Goal: Task Accomplishment & Management: Manage account settings

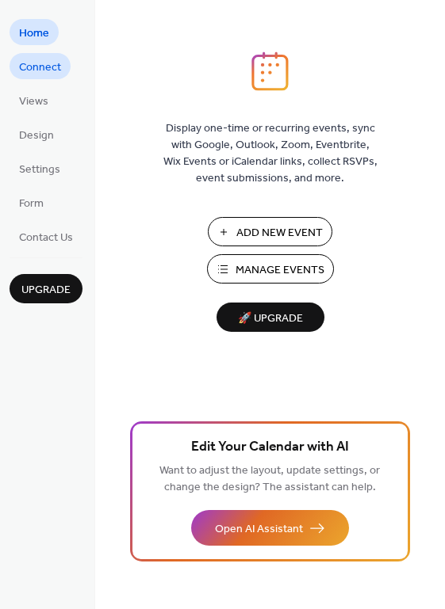
click at [29, 60] on span "Connect" at bounding box center [40, 67] width 42 height 17
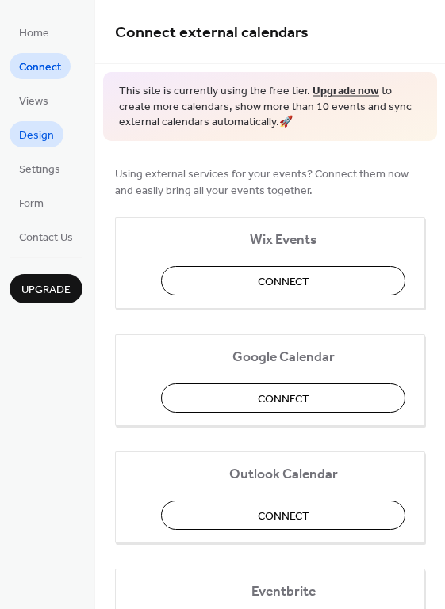
click at [32, 128] on span "Design" at bounding box center [36, 136] width 35 height 17
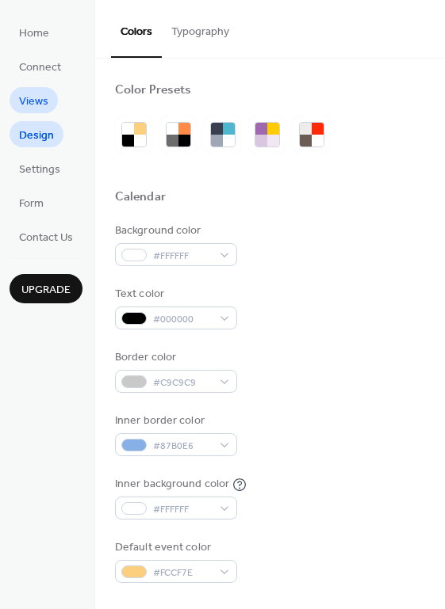
click at [33, 101] on span "Views" at bounding box center [33, 102] width 29 height 17
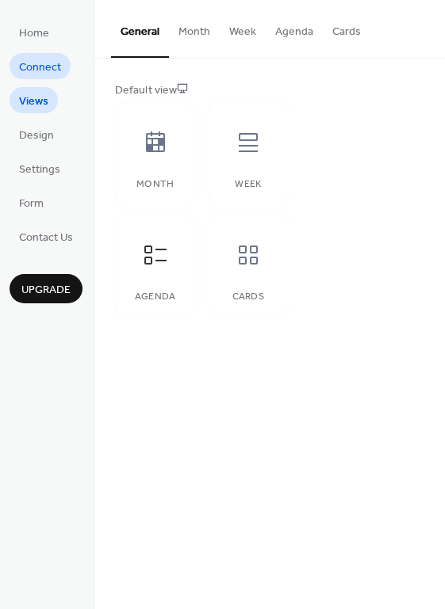
click at [32, 62] on span "Connect" at bounding box center [40, 67] width 42 height 17
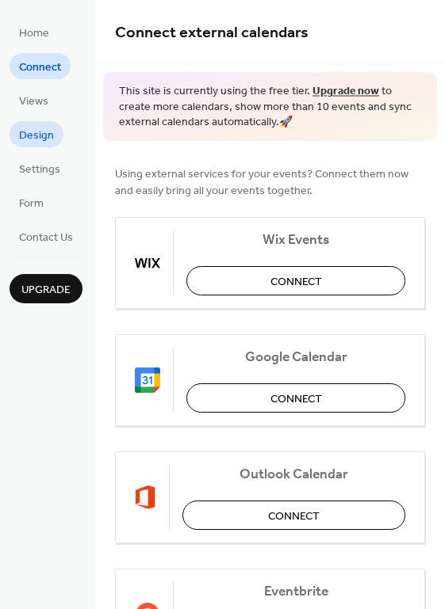
click at [31, 134] on span "Design" at bounding box center [36, 136] width 35 height 17
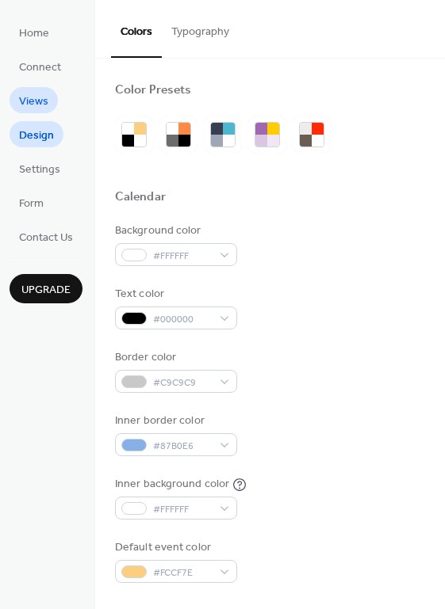
click at [29, 105] on span "Views" at bounding box center [33, 102] width 29 height 17
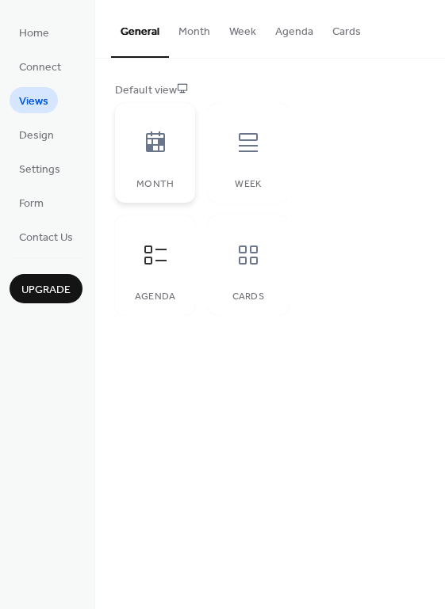
click at [151, 132] on icon at bounding box center [155, 142] width 19 height 21
click at [157, 145] on icon at bounding box center [155, 142] width 19 height 21
click at [255, 147] on icon at bounding box center [247, 142] width 25 height 25
click at [152, 257] on icon at bounding box center [155, 255] width 25 height 25
click at [238, 264] on icon at bounding box center [247, 255] width 25 height 25
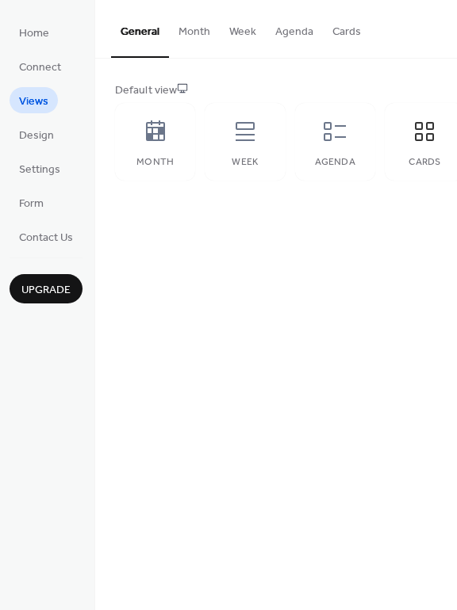
click at [258, 29] on button "Week" at bounding box center [243, 28] width 46 height 56
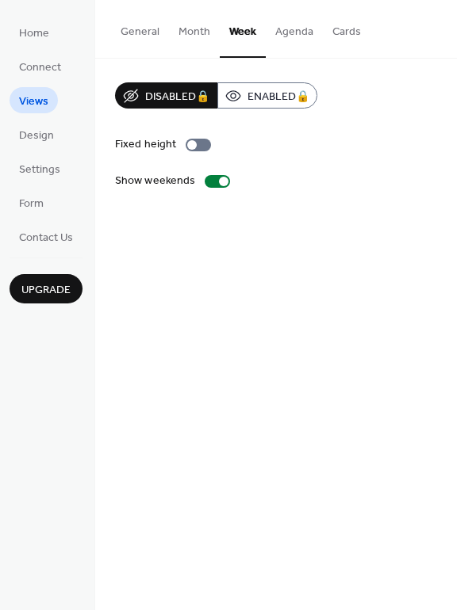
click at [294, 32] on button "Agenda" at bounding box center [294, 28] width 57 height 56
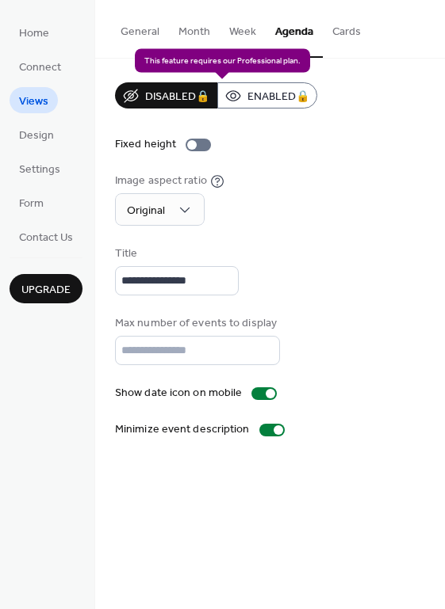
click at [266, 95] on div "Disabled 🔒 Enabled 🔒" at bounding box center [216, 95] width 202 height 26
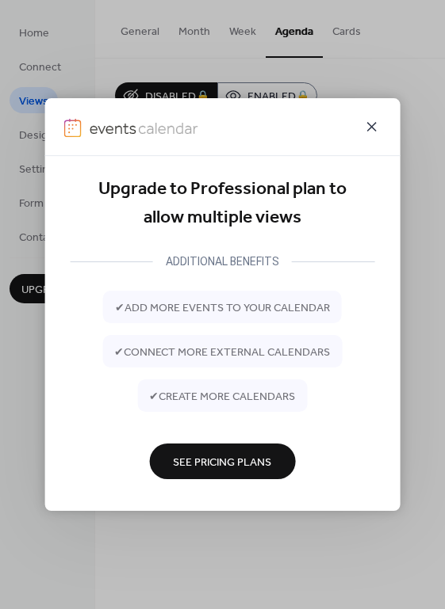
click at [373, 124] on icon at bounding box center [372, 127] width 10 height 10
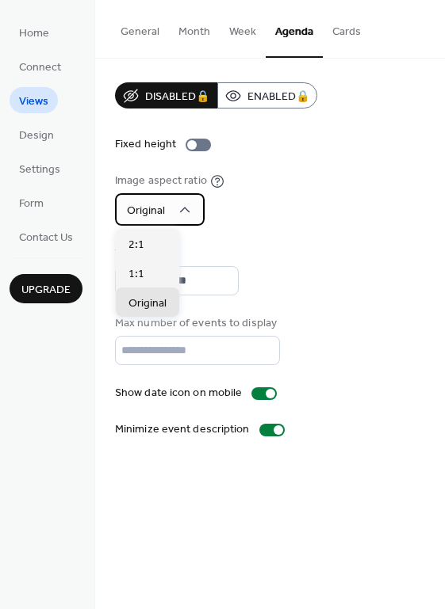
click at [171, 205] on div "Original" at bounding box center [160, 209] width 90 height 32
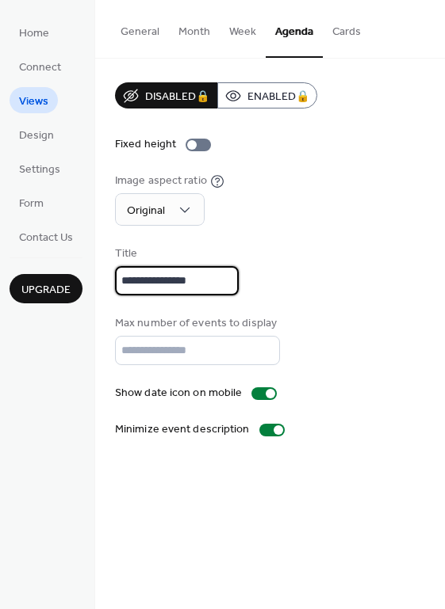
click at [179, 278] on input "**********" at bounding box center [177, 280] width 124 height 29
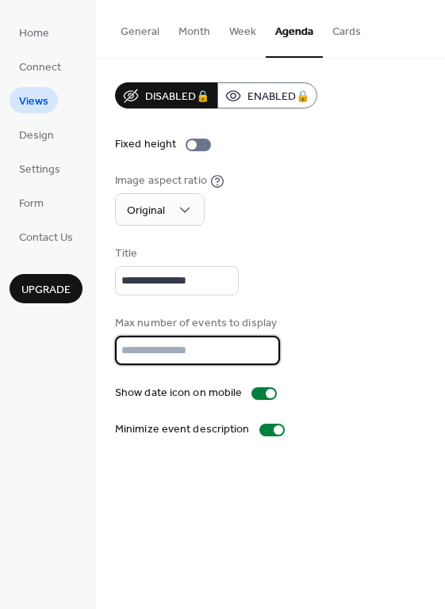
click at [174, 343] on input "*" at bounding box center [197, 350] width 165 height 29
type input "*"
type input "**"
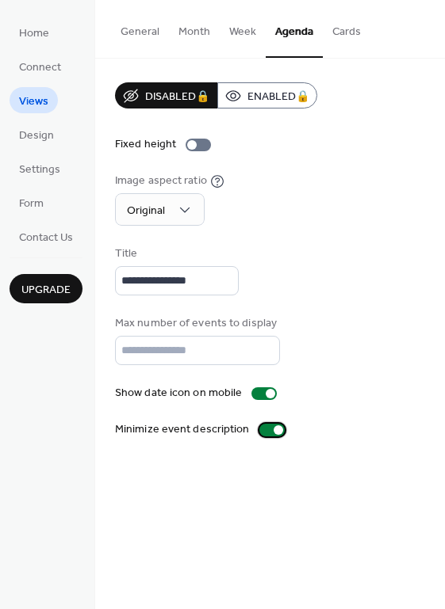
click at [264, 430] on div at bounding box center [271, 430] width 25 height 13
click at [264, 430] on div at bounding box center [266, 431] width 10 height 10
click at [255, 390] on div at bounding box center [263, 394] width 25 height 13
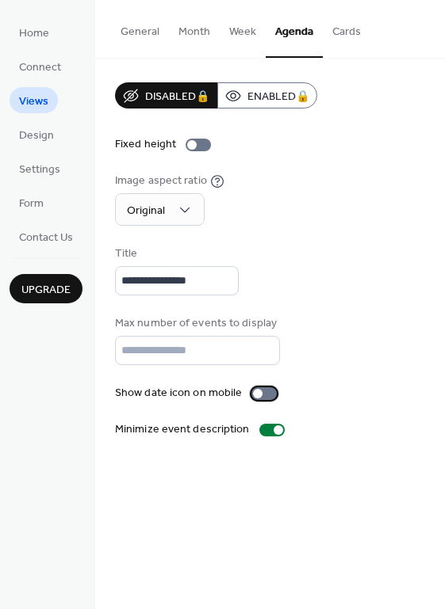
click at [255, 390] on div at bounding box center [258, 394] width 10 height 10
click at [342, 32] on button "Cards" at bounding box center [347, 28] width 48 height 56
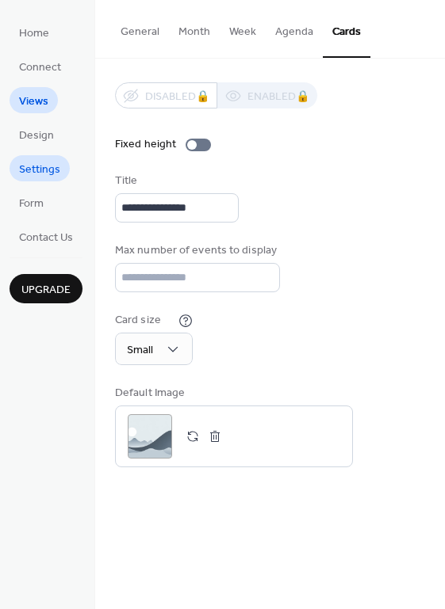
click at [41, 162] on span "Settings" at bounding box center [39, 170] width 41 height 17
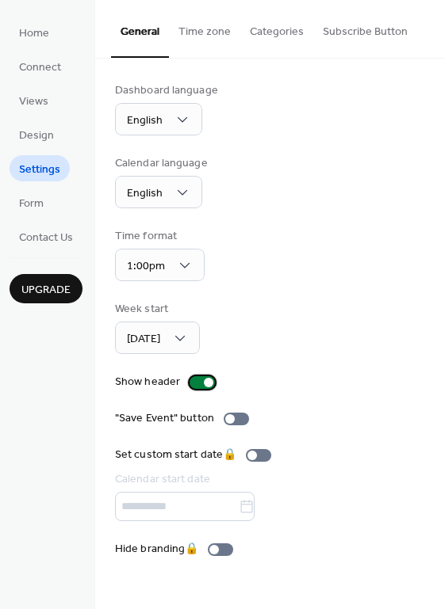
click at [197, 378] on div at bounding box center [201, 382] width 25 height 13
click at [197, 378] on div at bounding box center [196, 383] width 10 height 10
click at [197, 378] on div at bounding box center [201, 382] width 25 height 13
click at [197, 378] on div at bounding box center [196, 383] width 10 height 10
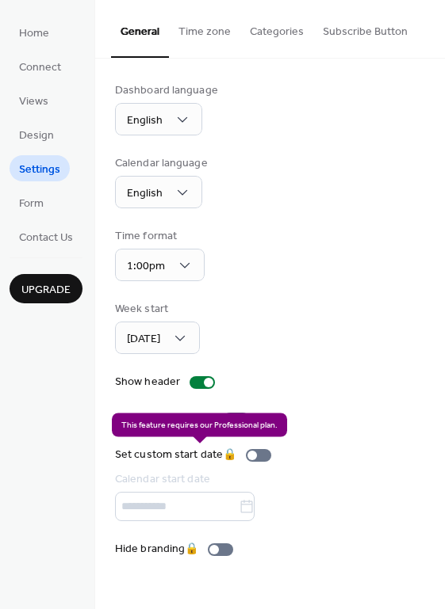
click at [258, 455] on div "Set custom start date 🔒 Calendar start date" at bounding box center [196, 484] width 162 height 74
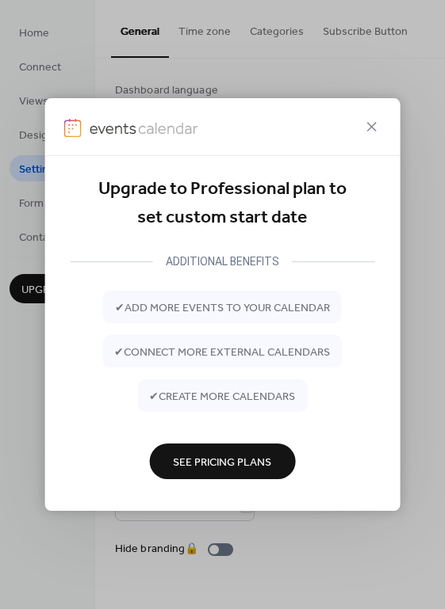
click at [258, 455] on span "See Pricing Plans" at bounding box center [222, 463] width 98 height 17
